Goal: Task Accomplishment & Management: Complete application form

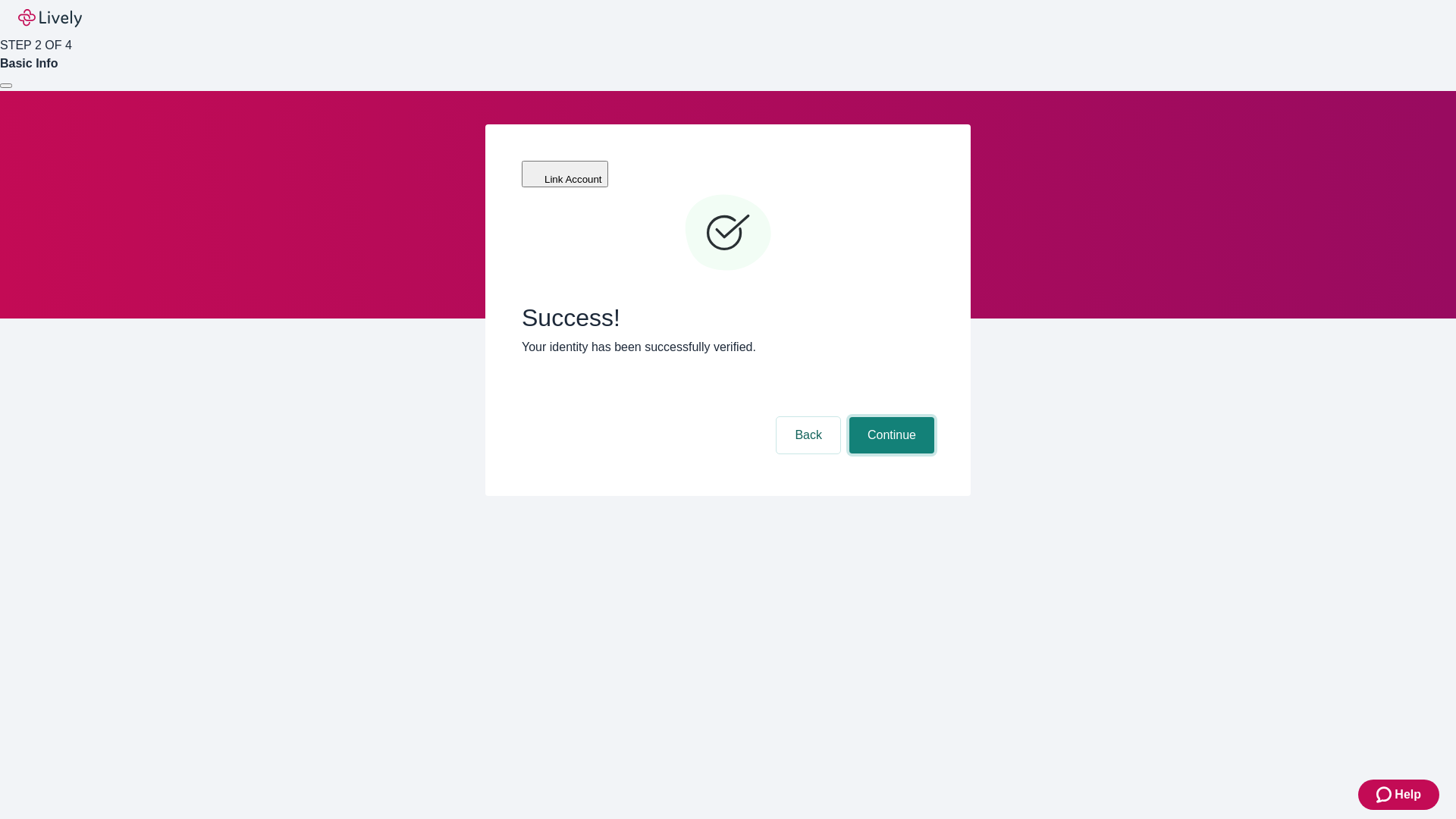
click at [889, 417] on button "Continue" at bounding box center [891, 435] width 85 height 36
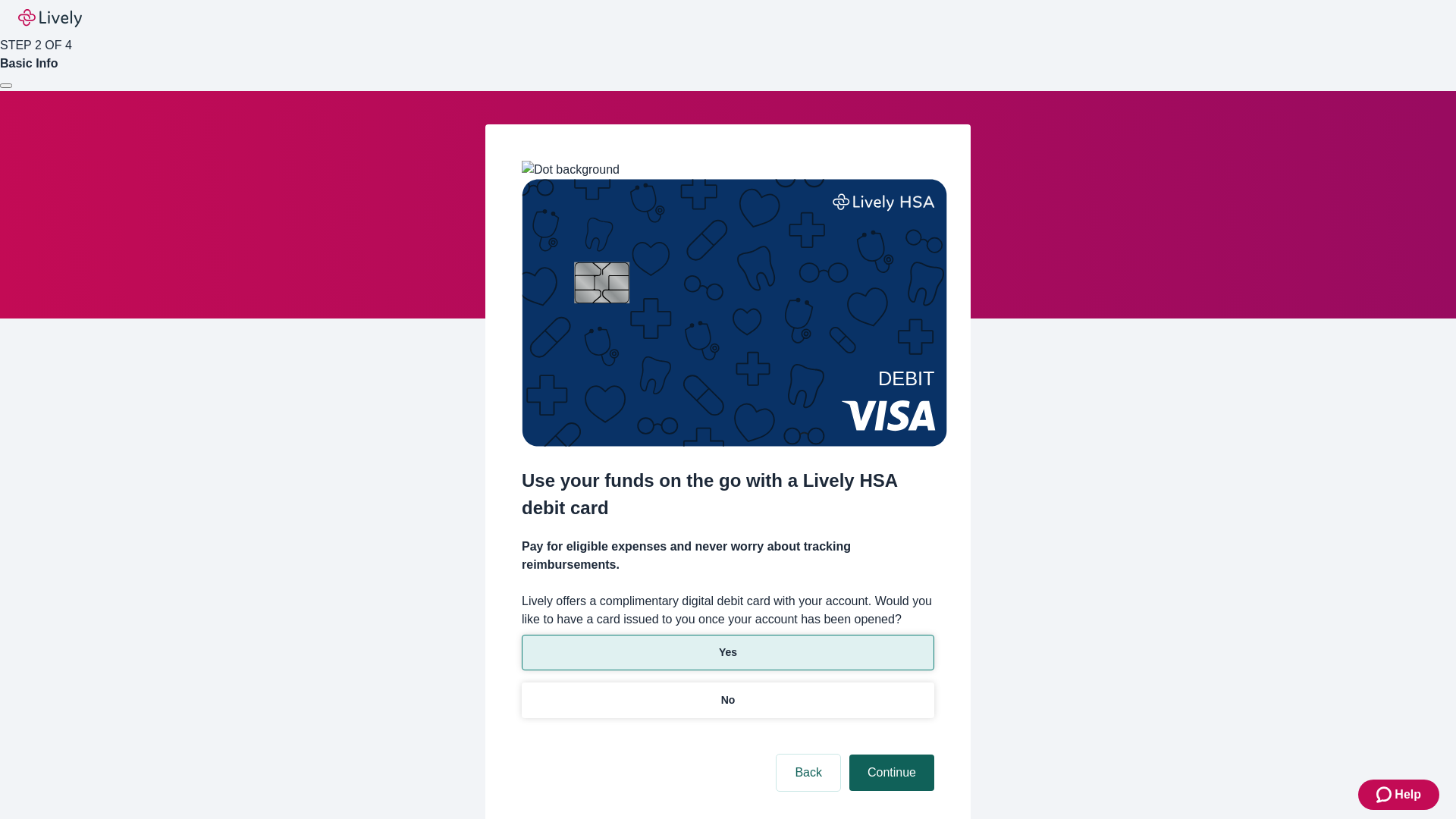
click at [728, 692] on p "No" at bounding box center [728, 700] width 14 height 16
click at [889, 754] on button "Continue" at bounding box center [891, 772] width 85 height 36
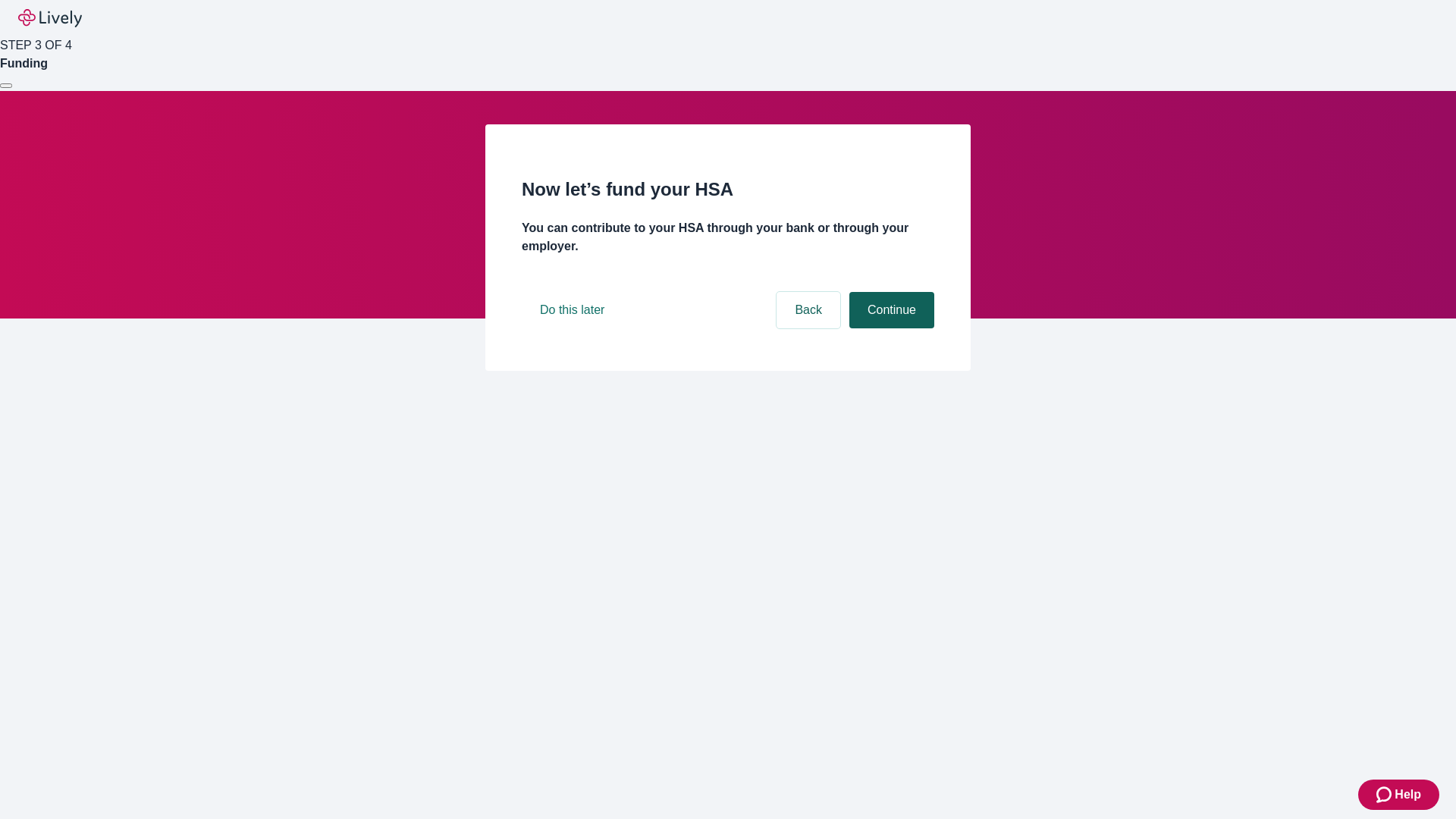
click at [889, 329] on button "Continue" at bounding box center [891, 309] width 85 height 36
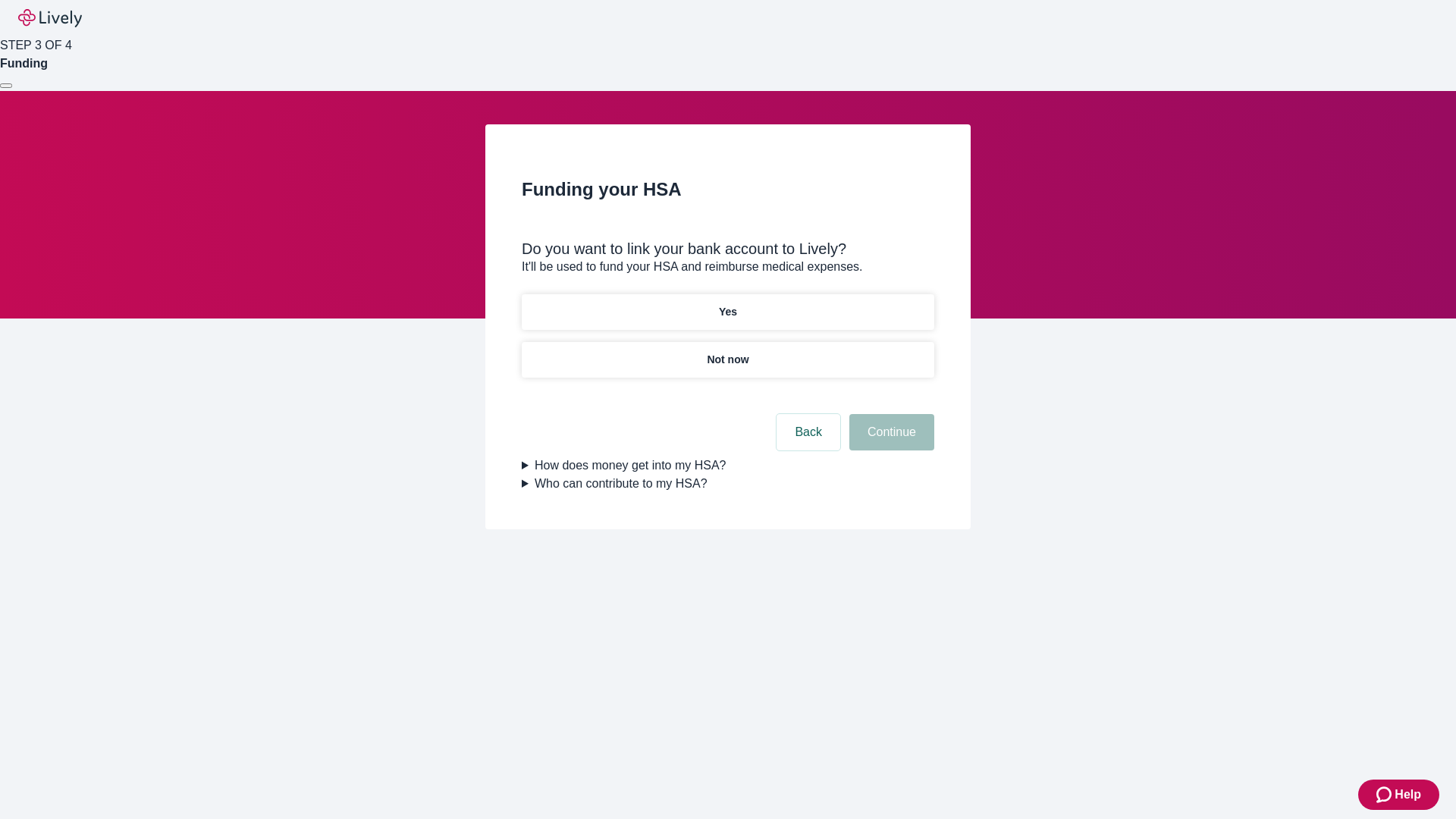
click at [728, 304] on p "Yes" at bounding box center [728, 312] width 18 height 16
click at [889, 414] on button "Continue" at bounding box center [891, 432] width 85 height 36
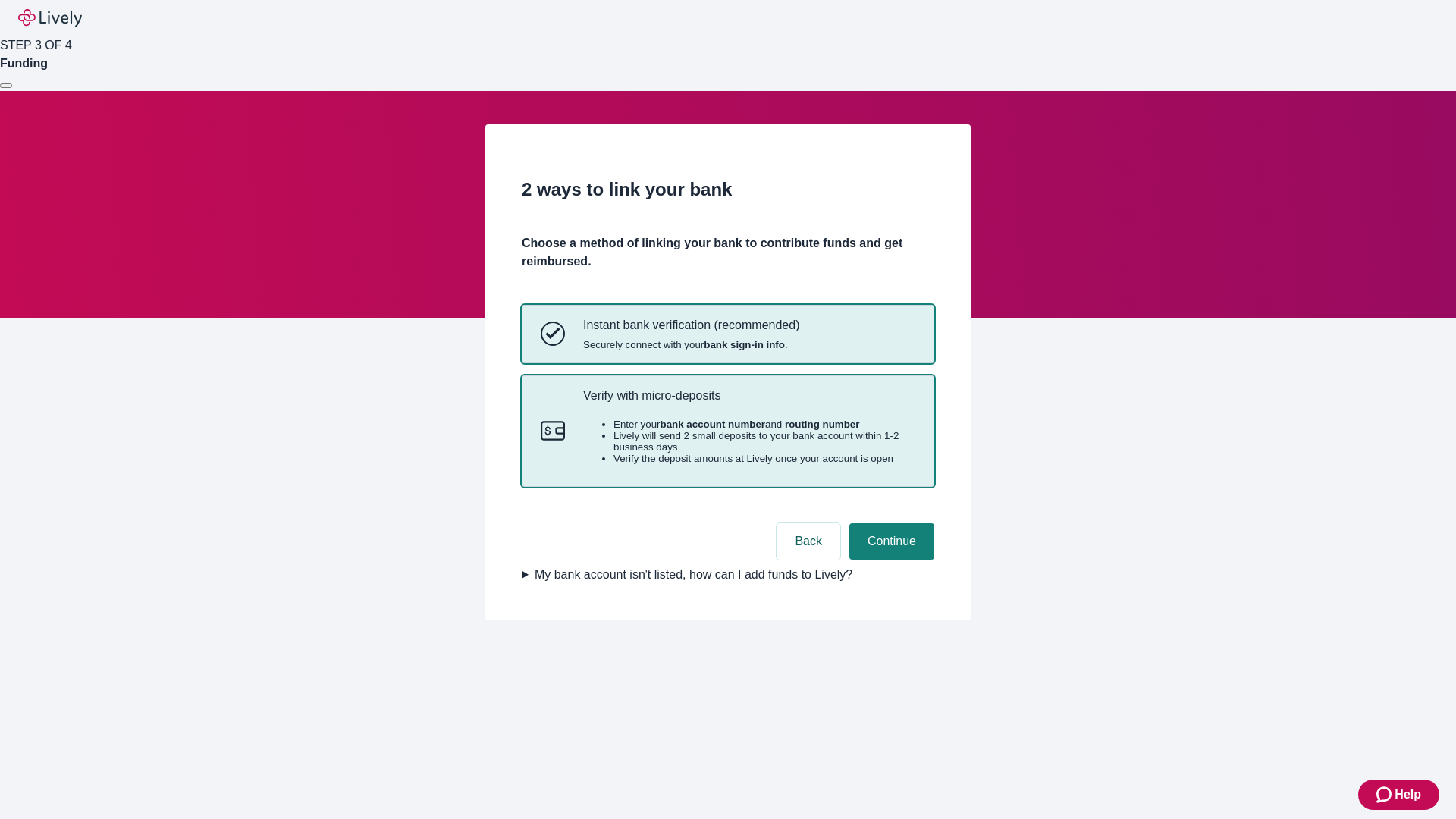
click at [749, 402] on p "Verify with micro-deposits" at bounding box center [749, 395] width 332 height 14
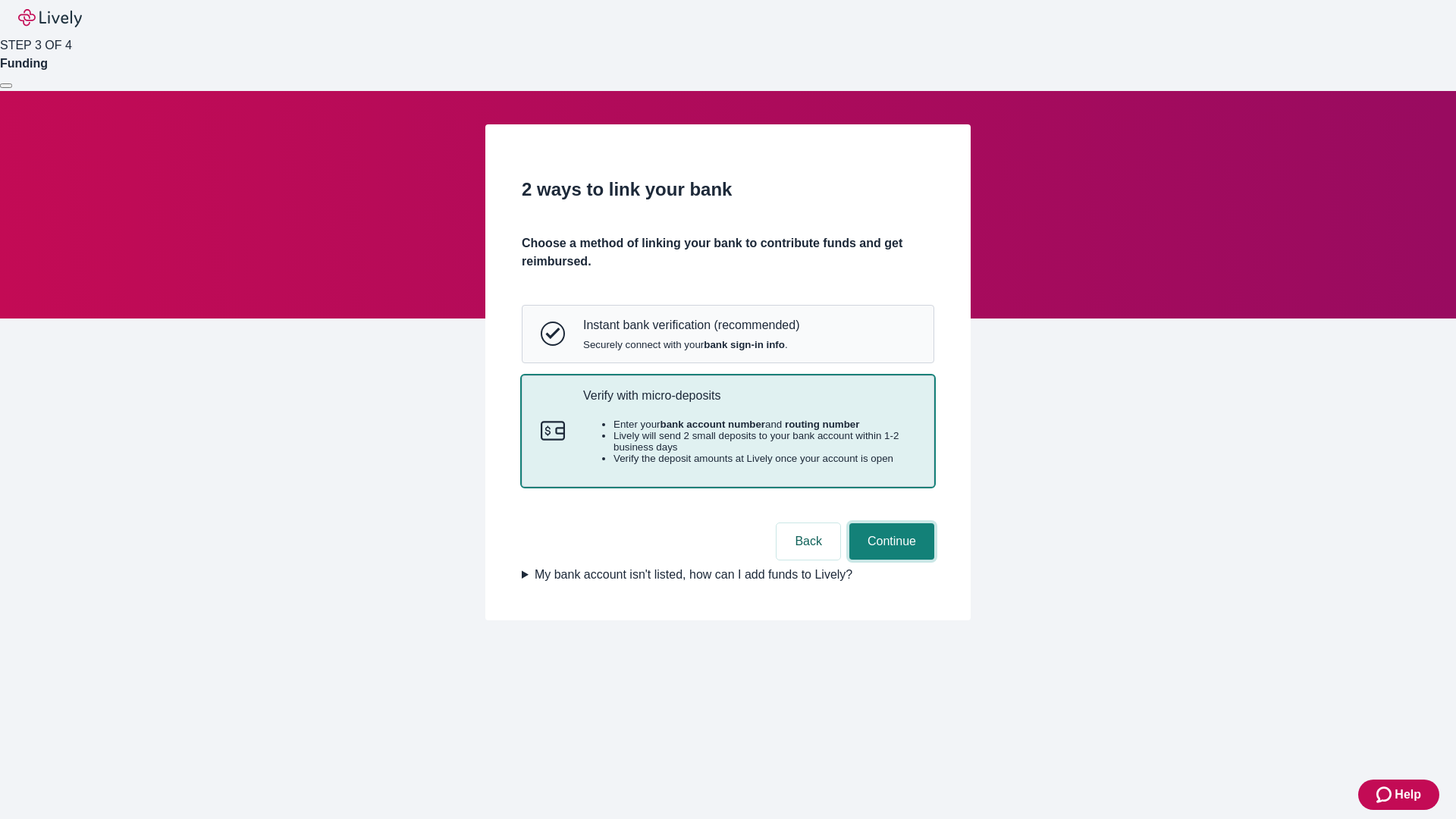
click at [889, 560] on button "Continue" at bounding box center [891, 541] width 85 height 36
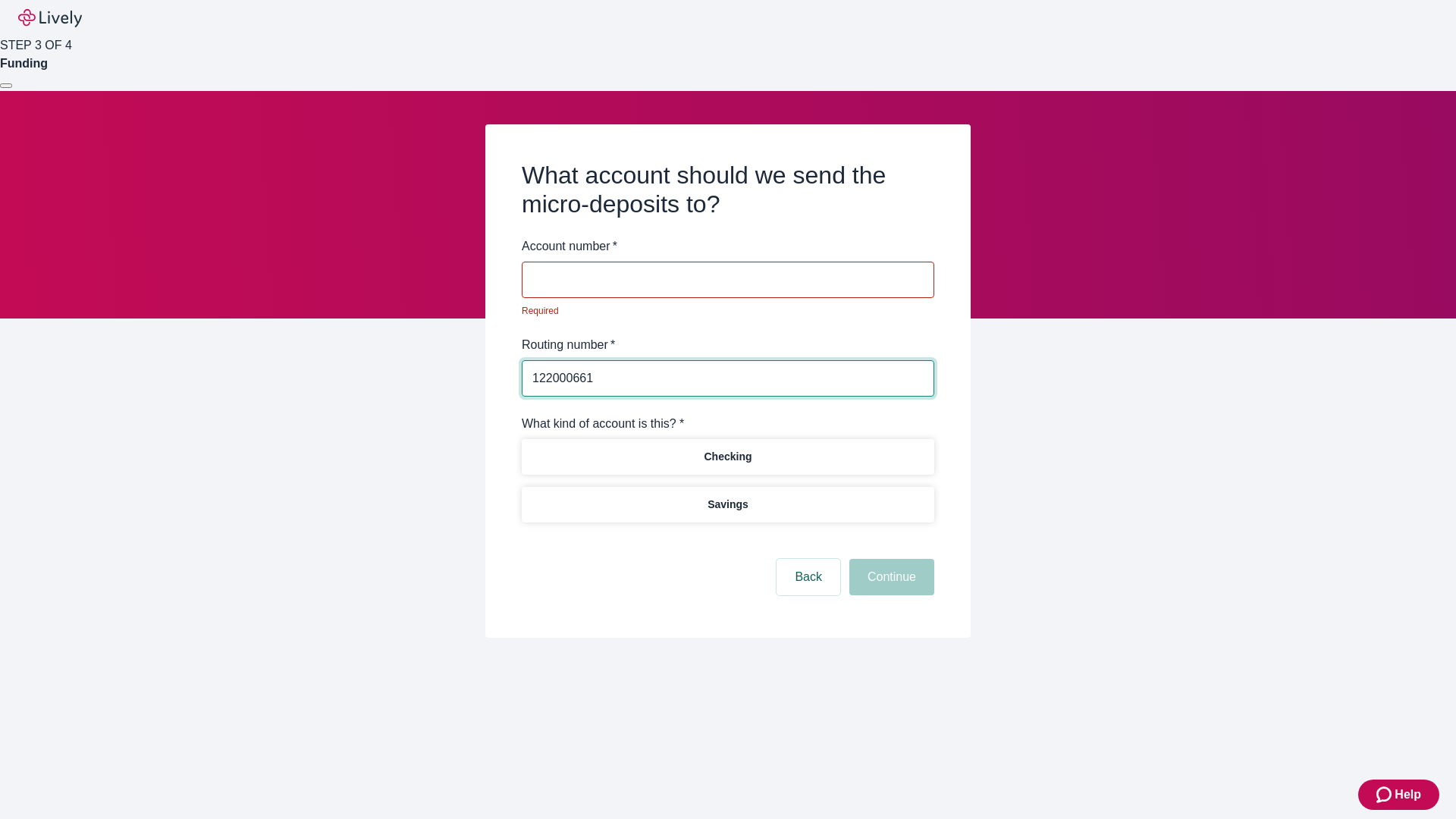
type input "122000661"
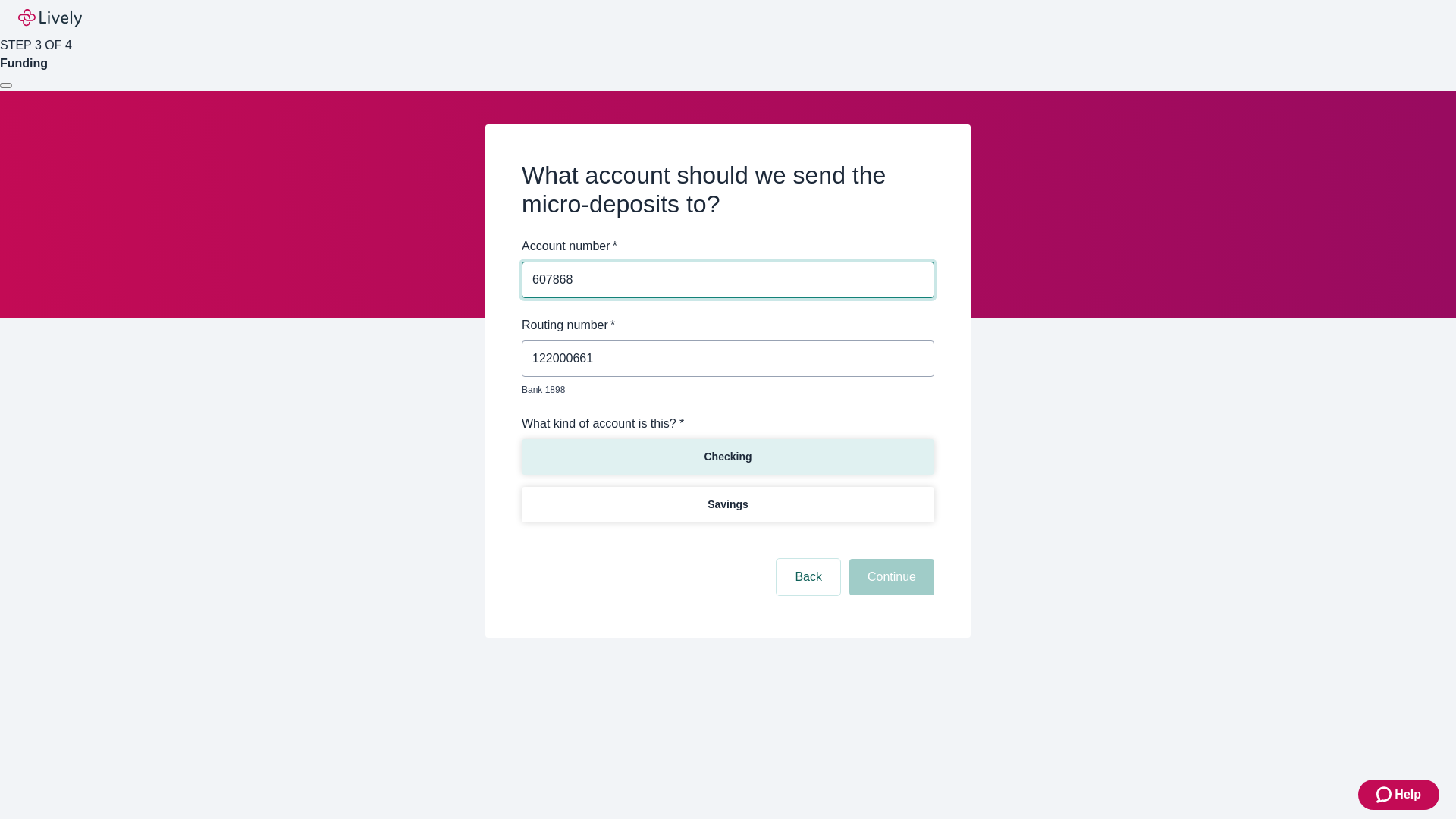
type input "607868"
click at [728, 449] on p "Checking" at bounding box center [727, 457] width 48 height 16
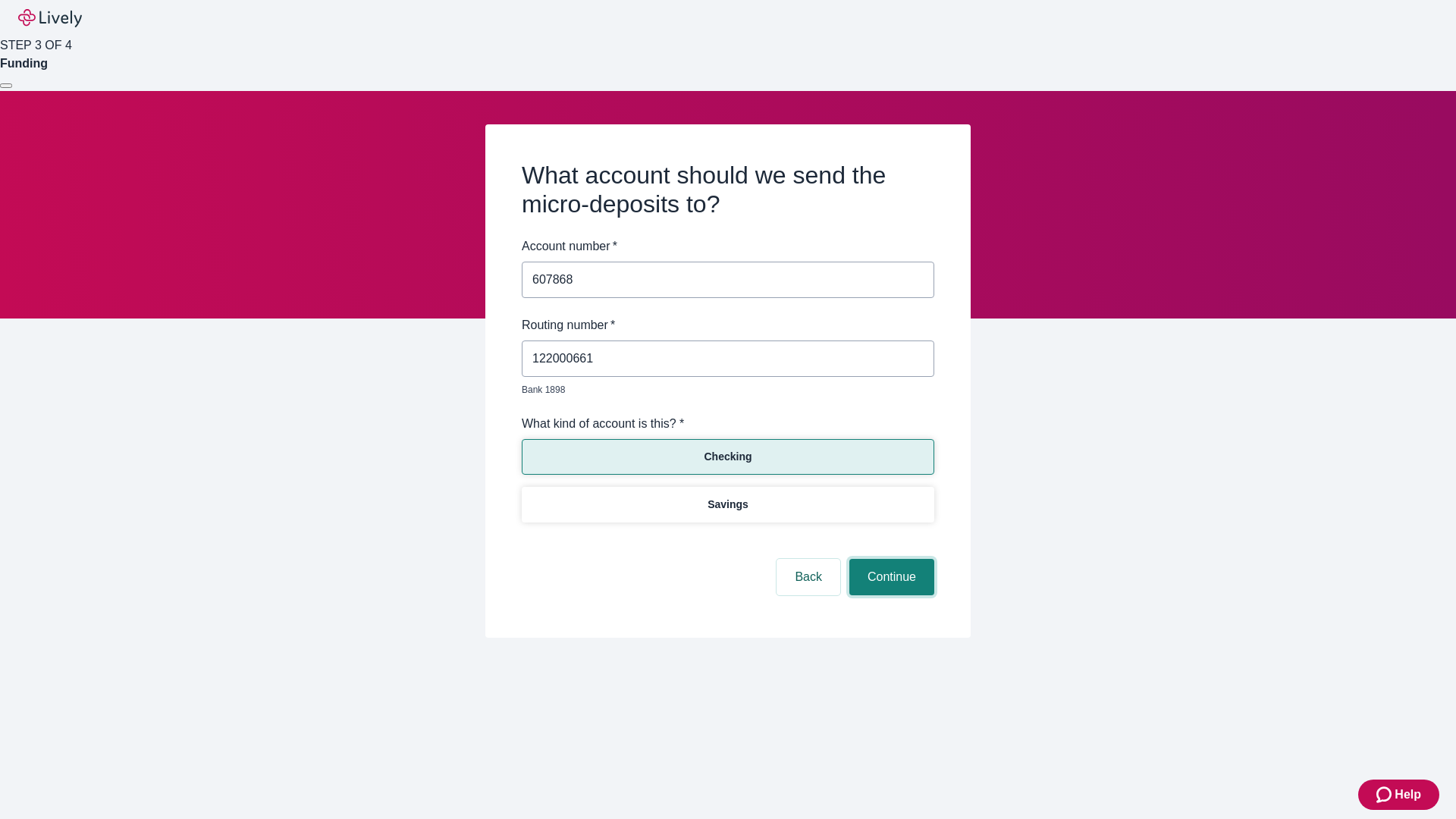
click at [889, 560] on button "Continue" at bounding box center [891, 577] width 85 height 36
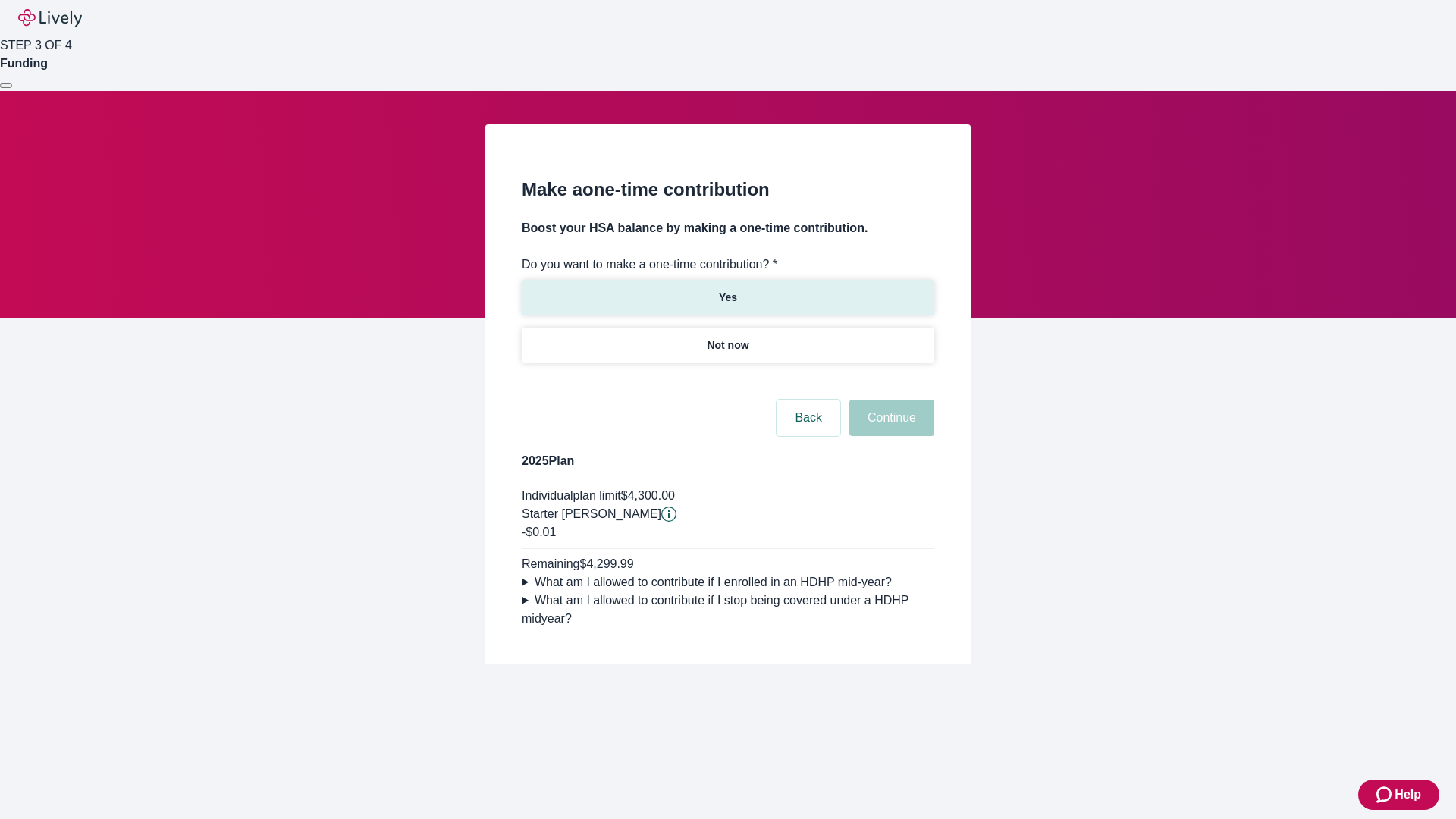
click at [728, 290] on p "Yes" at bounding box center [728, 298] width 18 height 16
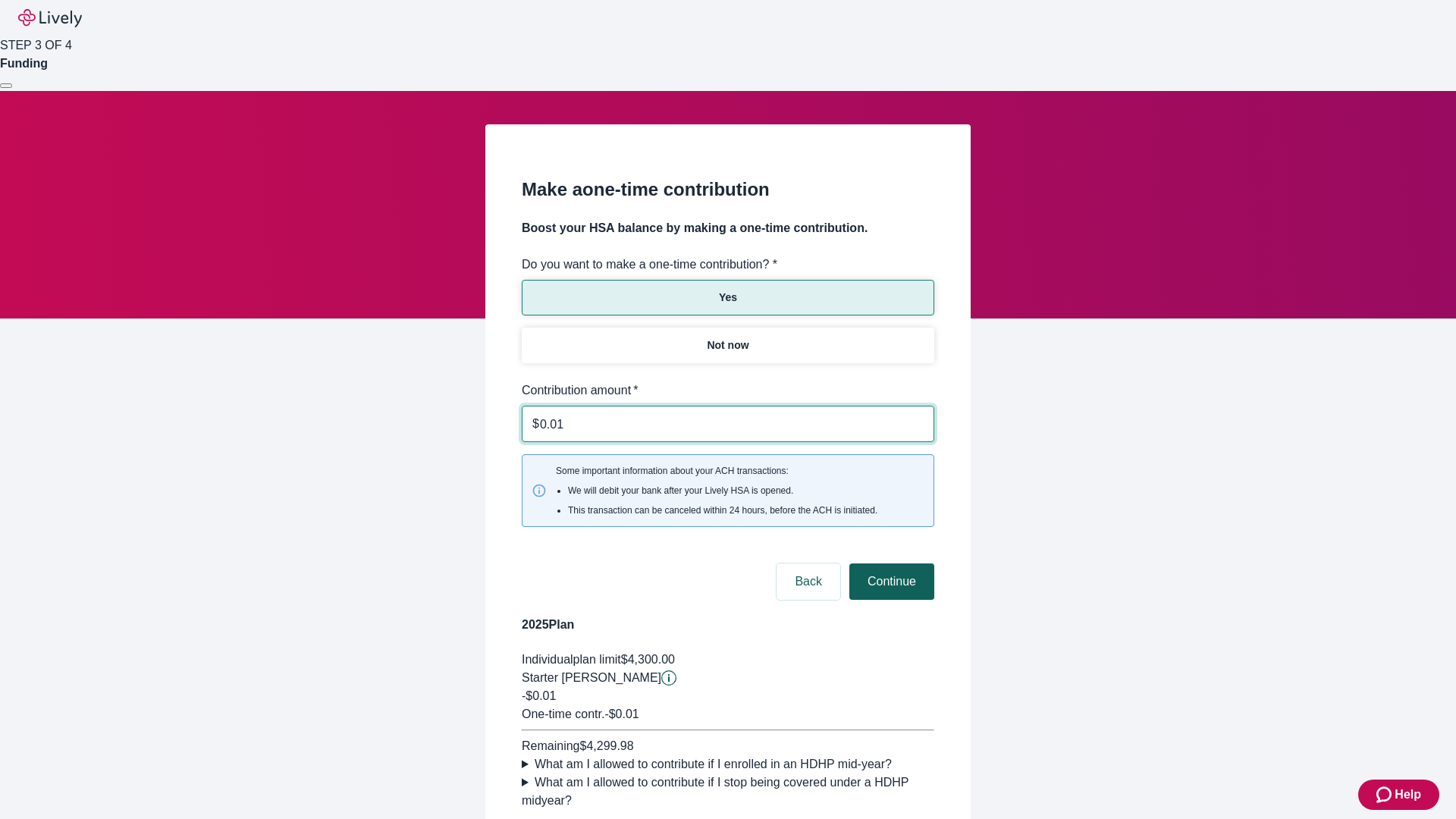
type input "0.01"
click at [889, 563] on button "Continue" at bounding box center [891, 581] width 85 height 36
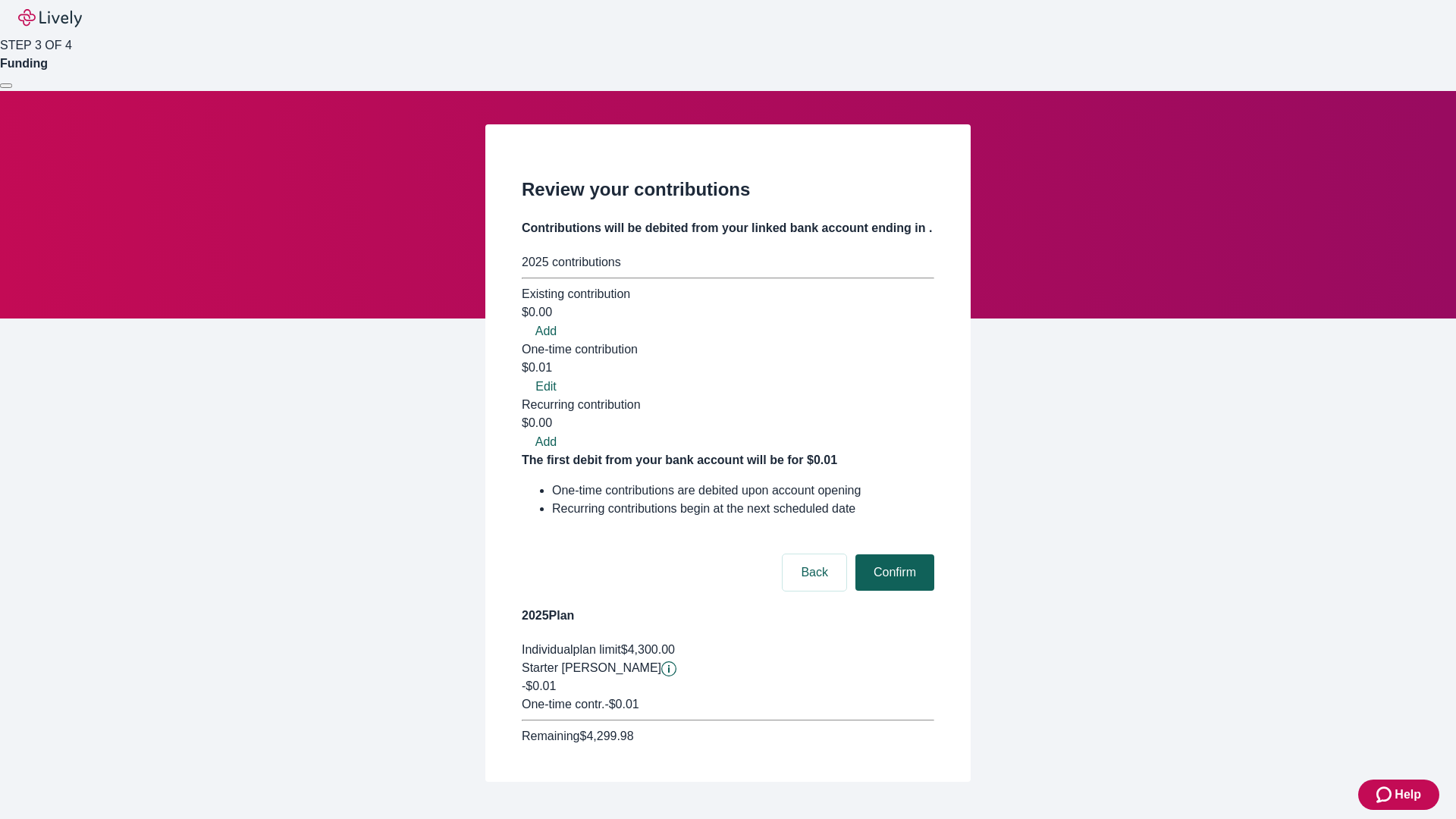
click at [893, 554] on button "Confirm" at bounding box center [894, 572] width 79 height 36
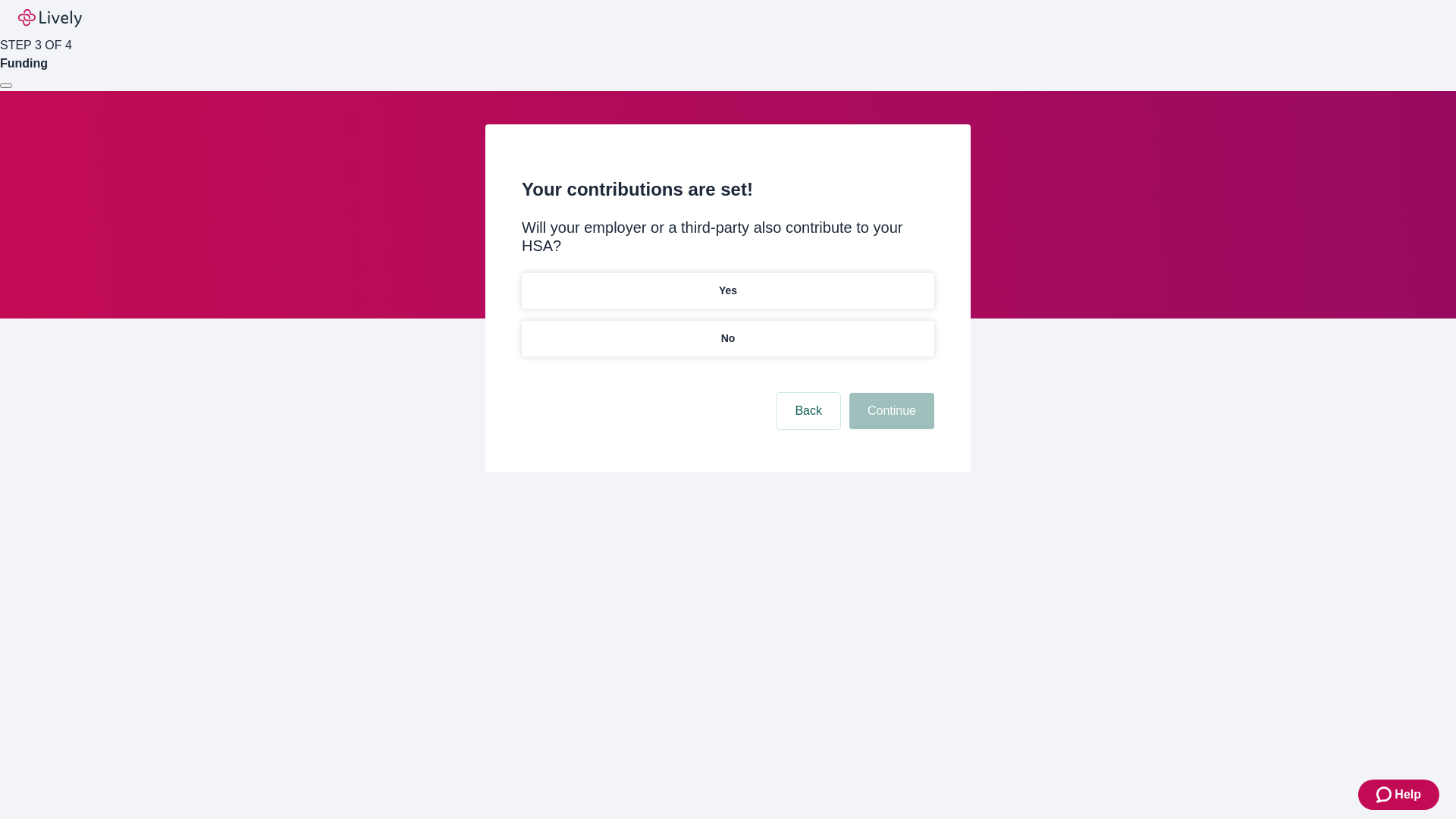
click at [728, 330] on p "No" at bounding box center [728, 338] width 14 height 16
click at [889, 393] on button "Continue" at bounding box center [891, 411] width 85 height 36
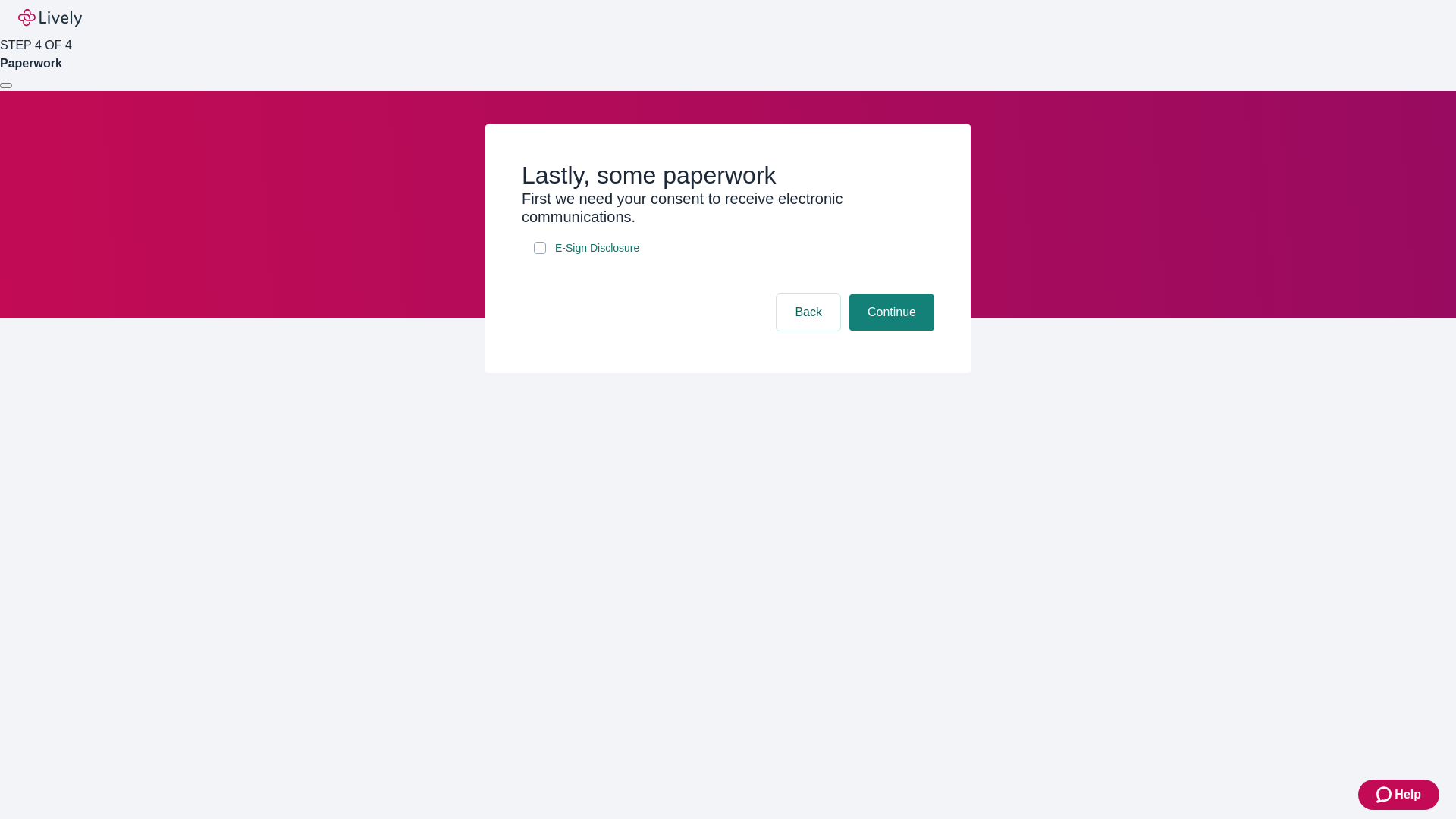
click at [540, 254] on input "E-Sign Disclosure" at bounding box center [540, 248] width 12 height 12
checkbox input "true"
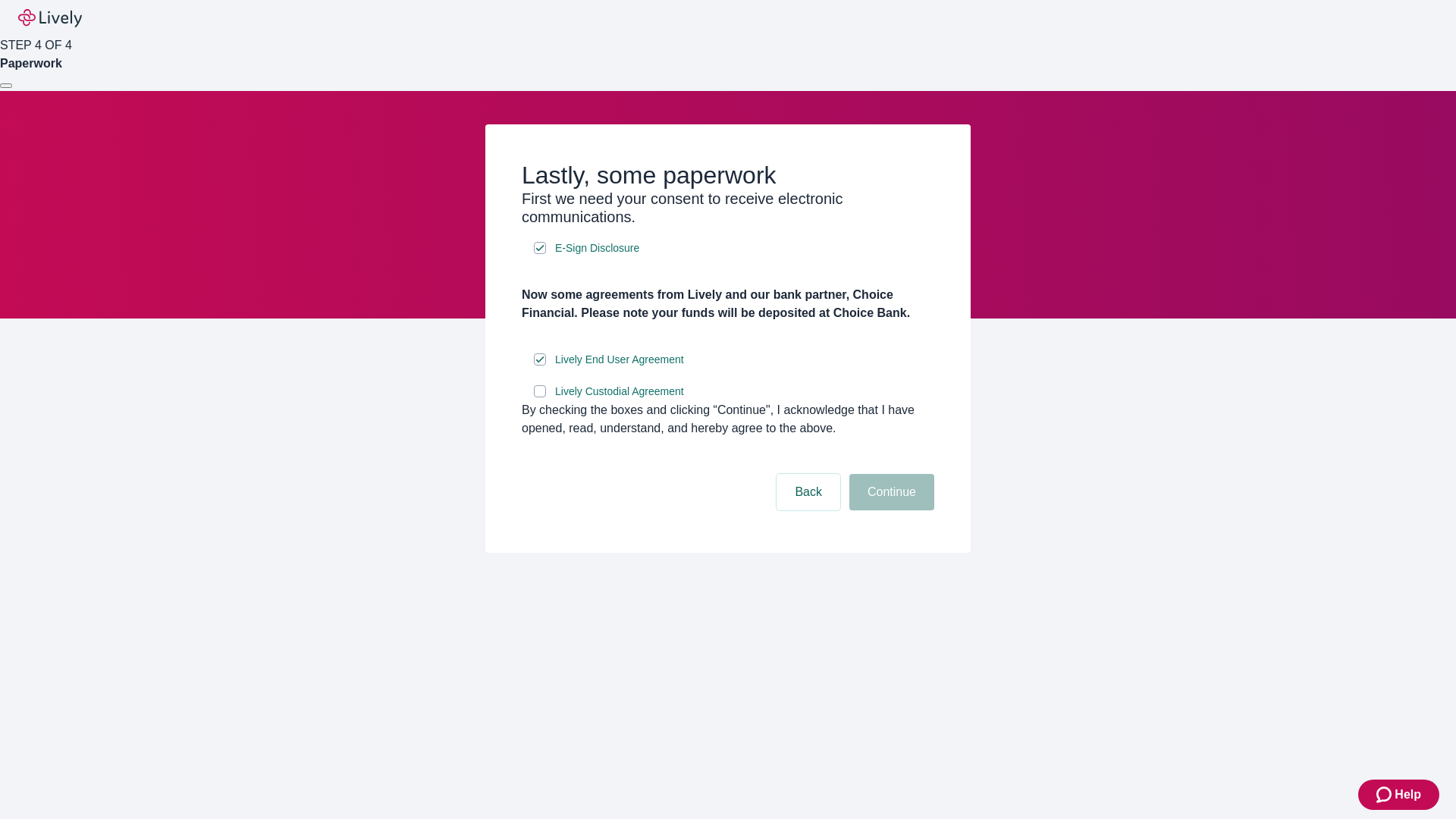
click at [540, 397] on input "Lively Custodial Agreement" at bounding box center [540, 391] width 12 height 12
checkbox input "true"
click at [889, 511] on button "Continue" at bounding box center [891, 491] width 85 height 36
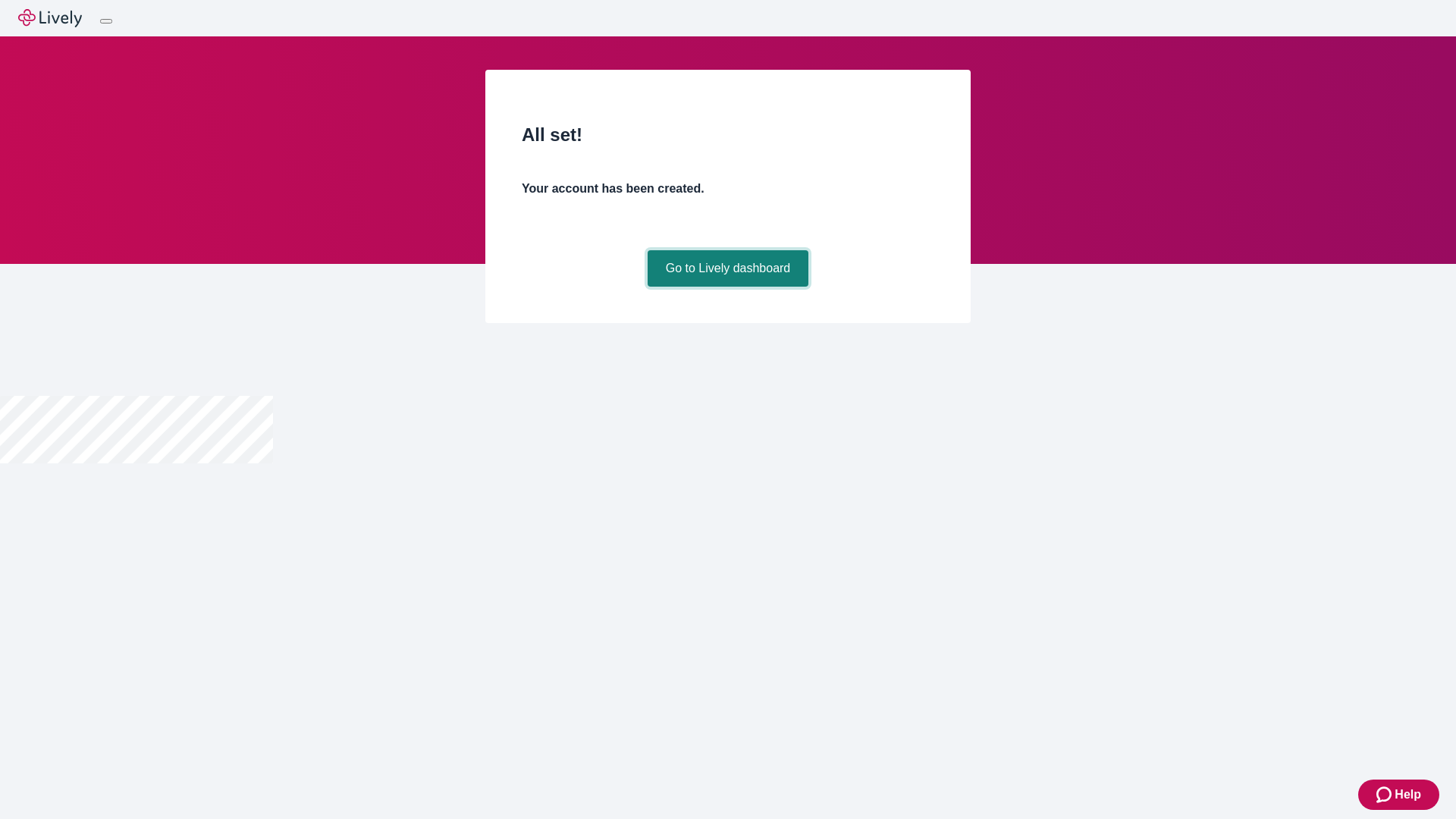
click at [728, 287] on link "Go to Lively dashboard" at bounding box center [728, 268] width 162 height 36
